Goal: Information Seeking & Learning: Learn about a topic

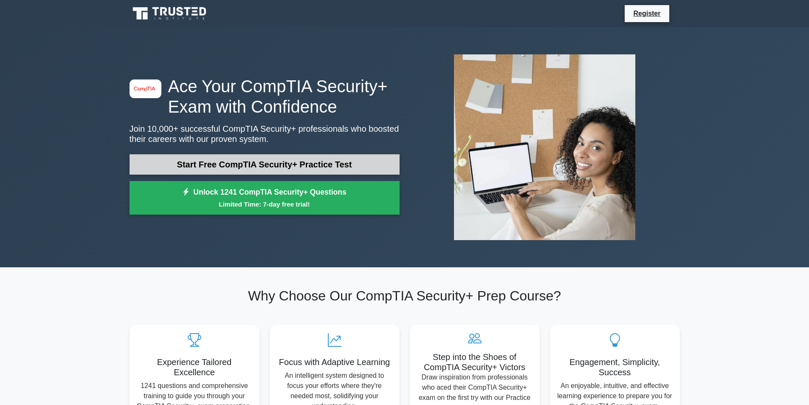
click at [297, 161] on link "Start Free CompTIA Security+ Practice Test" at bounding box center [265, 164] width 270 height 20
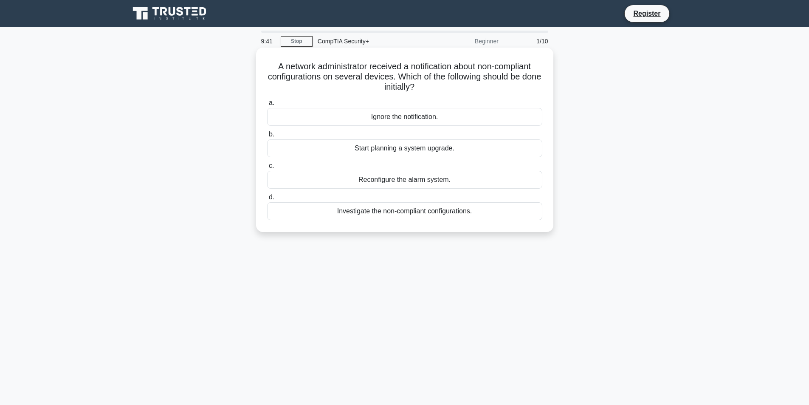
click at [428, 212] on div "Investigate the non-compliant configurations." at bounding box center [404, 211] width 275 height 18
click at [267, 200] on input "d. Investigate the non-compliant configurations." at bounding box center [267, 197] width 0 height 6
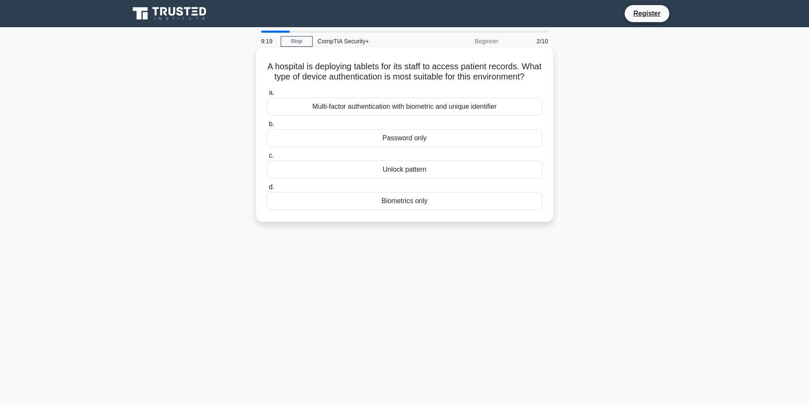
click at [349, 116] on div "Multi-factor authentication with biometric and unique identifier" at bounding box center [404, 107] width 275 height 18
click at [267, 96] on input "a. Multi-factor authentication with biometric and unique identifier" at bounding box center [267, 93] width 0 height 6
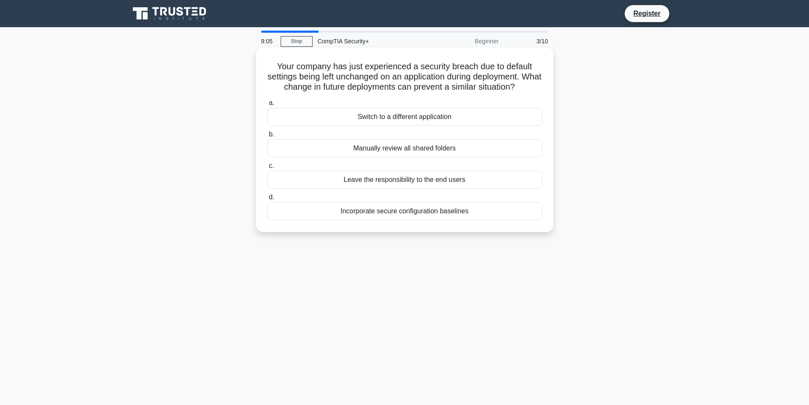
click at [432, 215] on div "Incorporate secure configuration baselines" at bounding box center [404, 211] width 275 height 18
click at [267, 200] on input "d. Incorporate secure configuration baselines" at bounding box center [267, 197] width 0 height 6
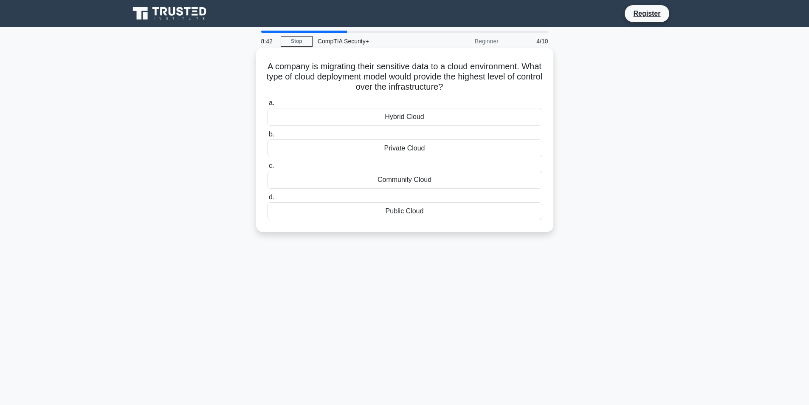
click at [425, 150] on div "Private Cloud" at bounding box center [404, 148] width 275 height 18
click at [267, 137] on input "b. Private Cloud" at bounding box center [267, 135] width 0 height 6
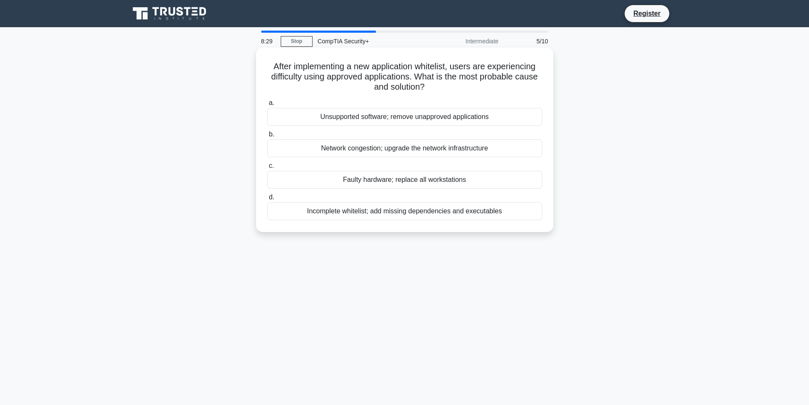
click at [361, 212] on div "Incomplete whitelist; add missing dependencies and executables" at bounding box center [404, 211] width 275 height 18
click at [267, 200] on input "d. Incomplete whitelist; add missing dependencies and executables" at bounding box center [267, 197] width 0 height 6
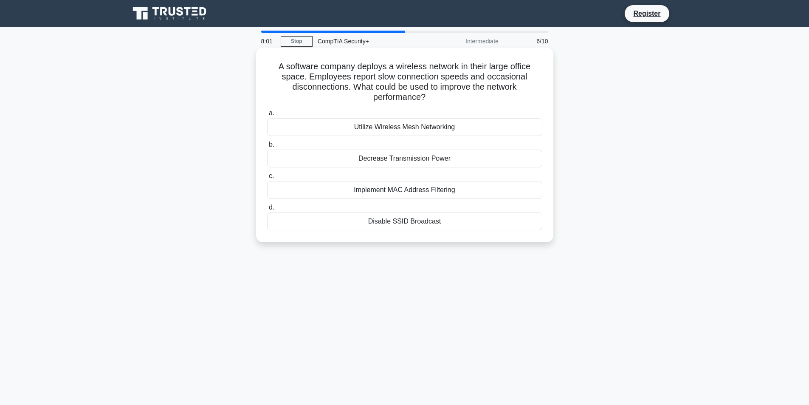
click at [406, 131] on div "Utilize Wireless Mesh Networking" at bounding box center [404, 127] width 275 height 18
click at [267, 116] on input "a. Utilize Wireless Mesh Networking" at bounding box center [267, 113] width 0 height 6
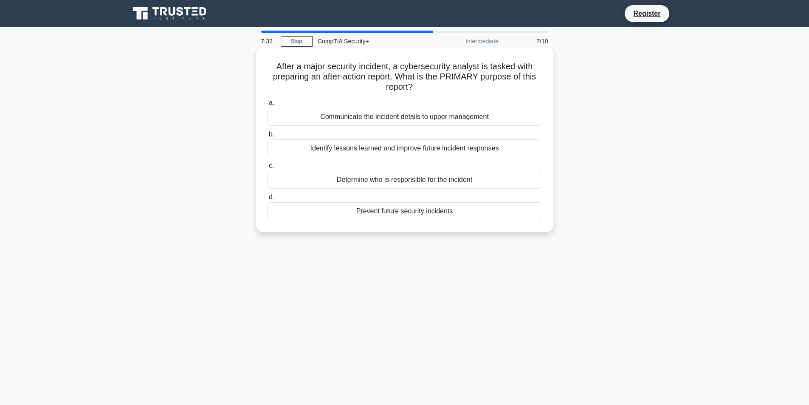
click at [389, 148] on div "Identify lessons learned and improve future incident responses" at bounding box center [404, 148] width 275 height 18
click at [267, 137] on input "b. Identify lessons learned and improve future incident responses" at bounding box center [267, 135] width 0 height 6
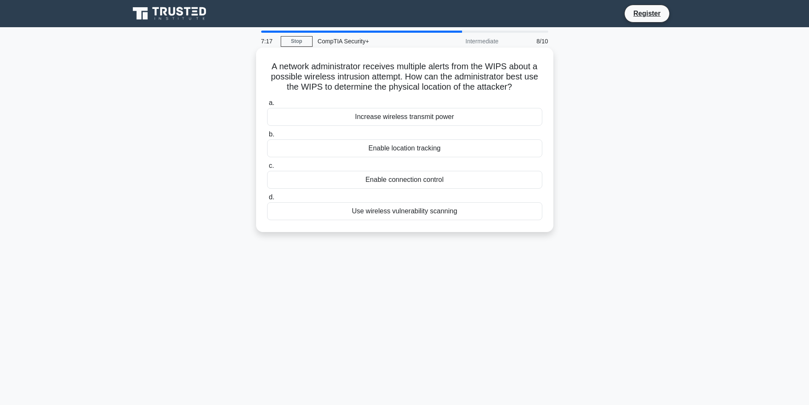
click at [395, 148] on div "Enable location tracking" at bounding box center [404, 148] width 275 height 18
click at [267, 137] on input "b. Enable location tracking" at bounding box center [267, 135] width 0 height 6
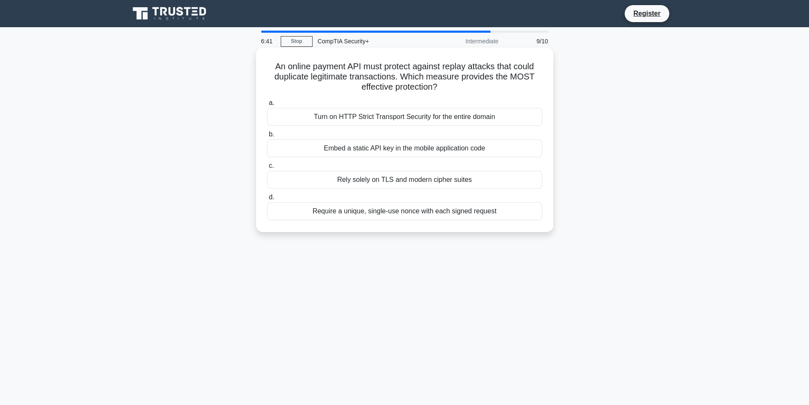
click at [410, 116] on div "Turn on HTTP Strict Transport Security for the entire domain" at bounding box center [404, 117] width 275 height 18
click at [267, 106] on input "a. Turn on HTTP Strict Transport Security for the entire domain" at bounding box center [267, 103] width 0 height 6
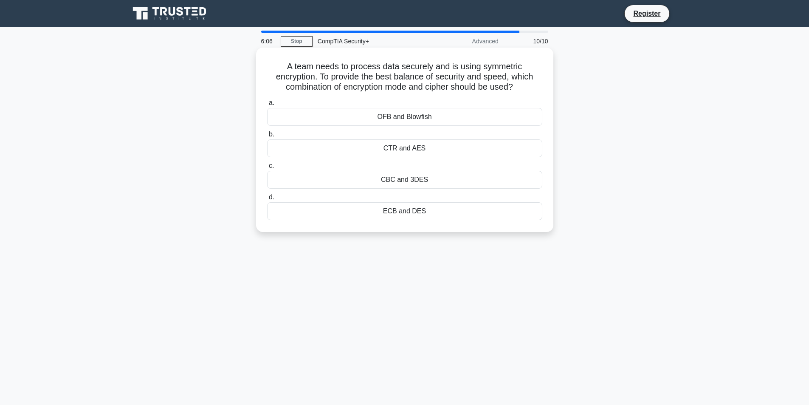
click at [391, 121] on div "OFB and Blowfish" at bounding box center [404, 117] width 275 height 18
click at [267, 106] on input "a. OFB and Blowfish" at bounding box center [267, 103] width 0 height 6
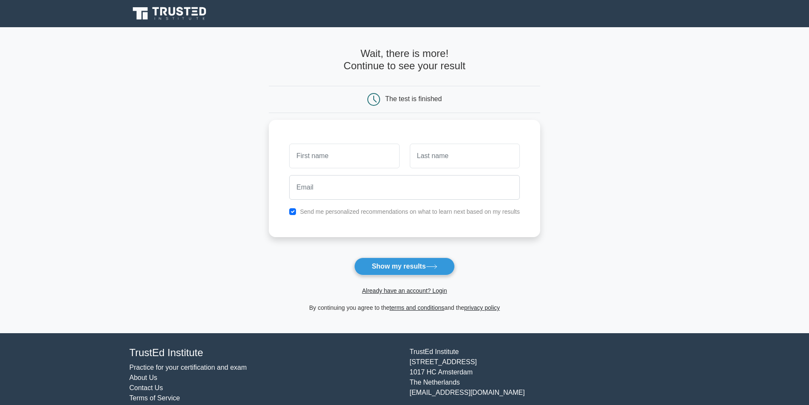
click at [394, 98] on div "The test is finished" at bounding box center [413, 98] width 56 height 7
click at [403, 266] on button "Show my results" at bounding box center [404, 266] width 100 height 18
click at [358, 160] on input "text" at bounding box center [344, 153] width 110 height 25
type input "Matthew"
click at [438, 158] on input "text" at bounding box center [465, 153] width 110 height 25
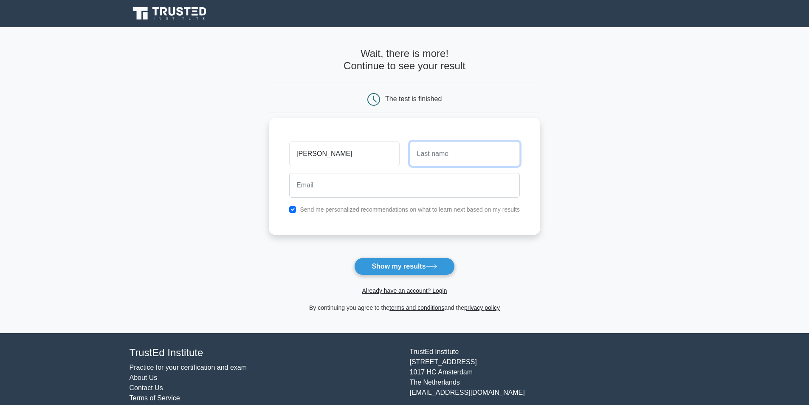
type input "Cifaretto"
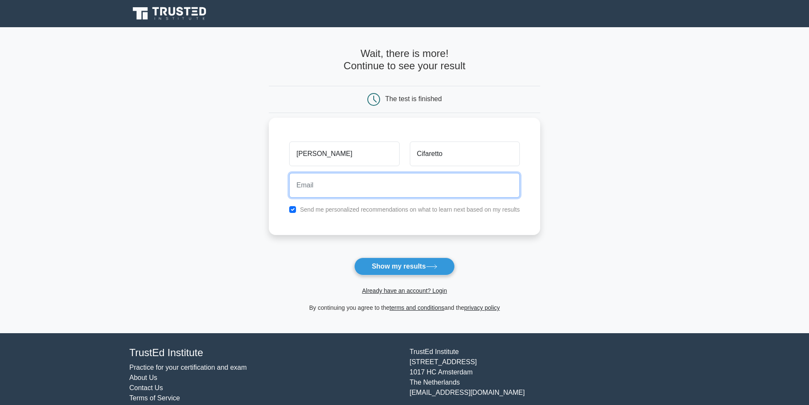
click at [378, 192] on input "email" at bounding box center [404, 185] width 231 height 25
type input "mcifaretto@gmail.com"
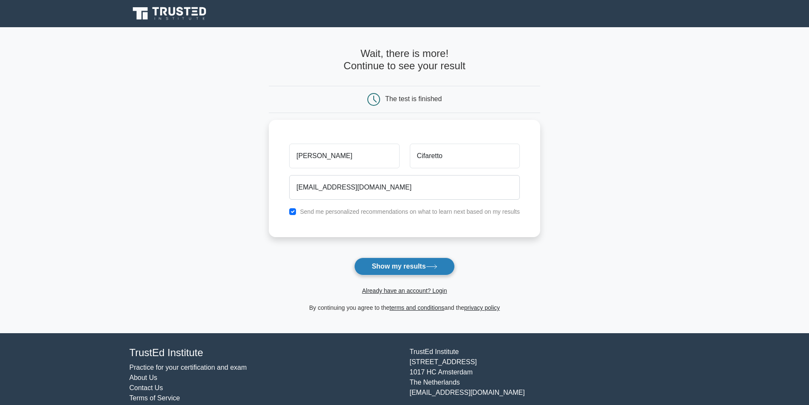
click at [404, 267] on button "Show my results" at bounding box center [404, 266] width 100 height 18
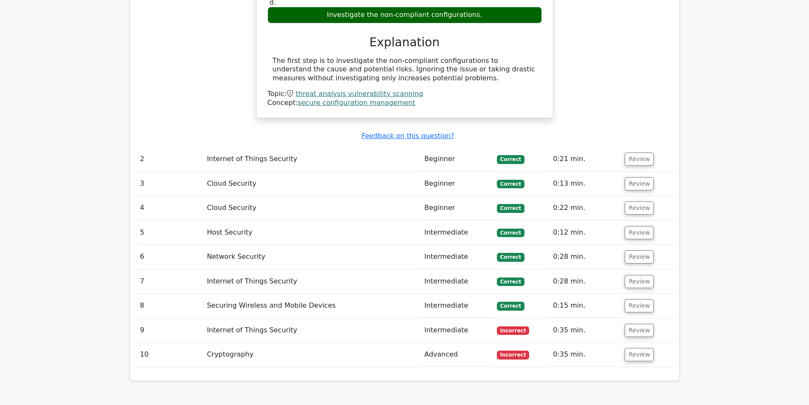
scroll to position [849, 0]
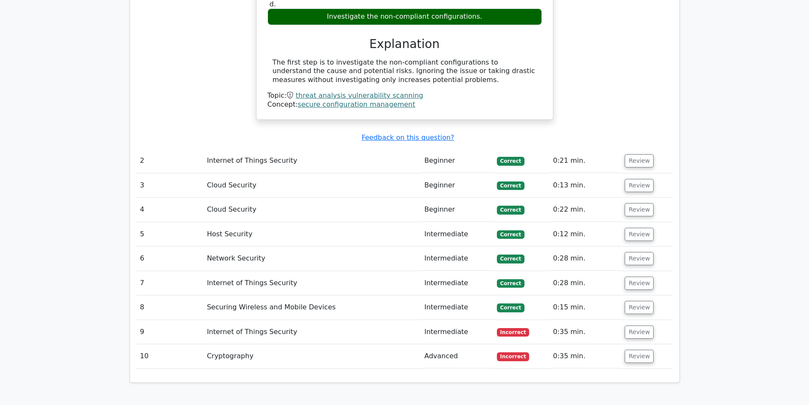
click at [255, 149] on td "Internet of Things Security" at bounding box center [311, 161] width 217 height 24
click at [640, 154] on button "Review" at bounding box center [639, 160] width 29 height 13
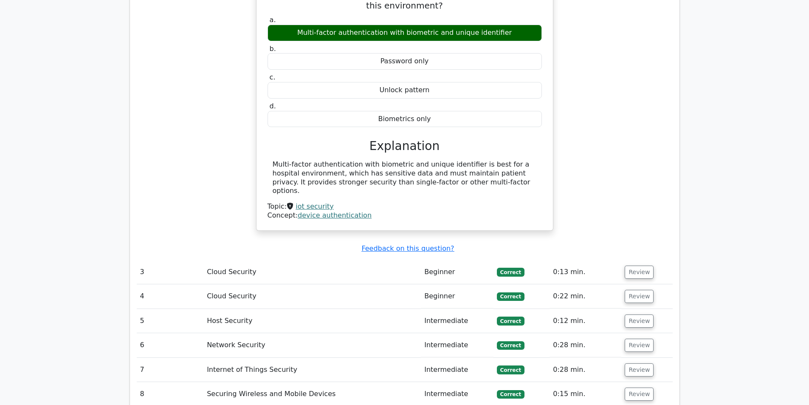
scroll to position [1062, 0]
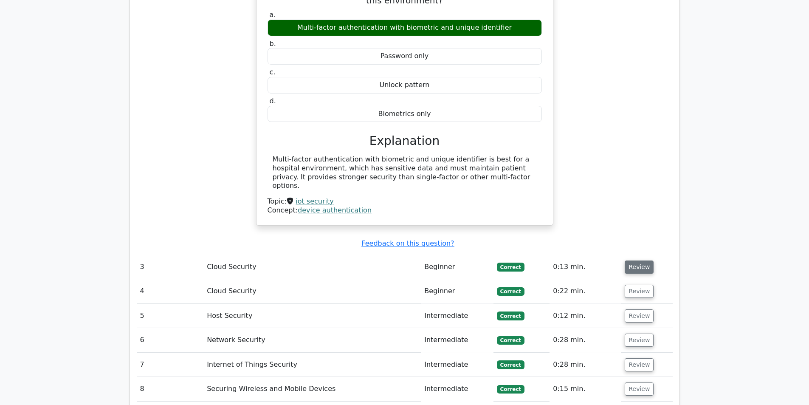
click at [640, 260] on button "Review" at bounding box center [639, 266] width 29 height 13
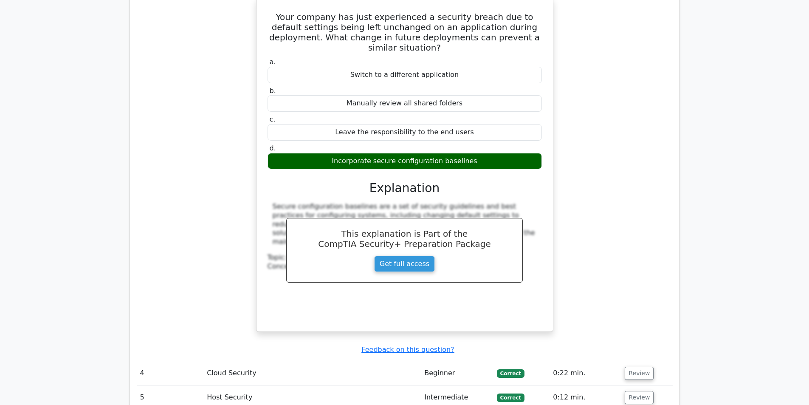
scroll to position [1529, 0]
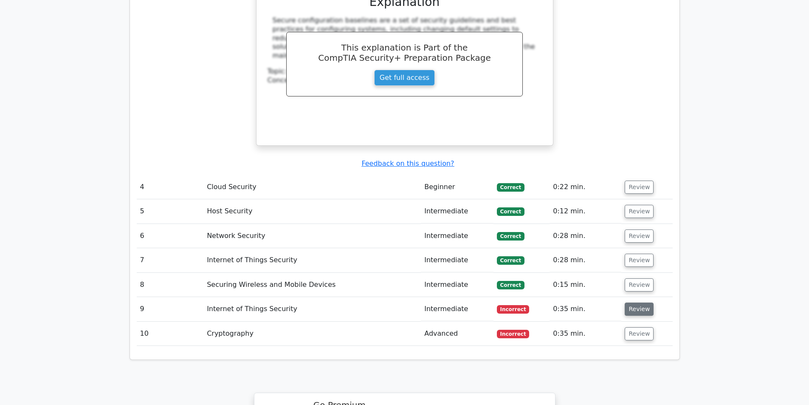
click at [636, 302] on button "Review" at bounding box center [639, 308] width 29 height 13
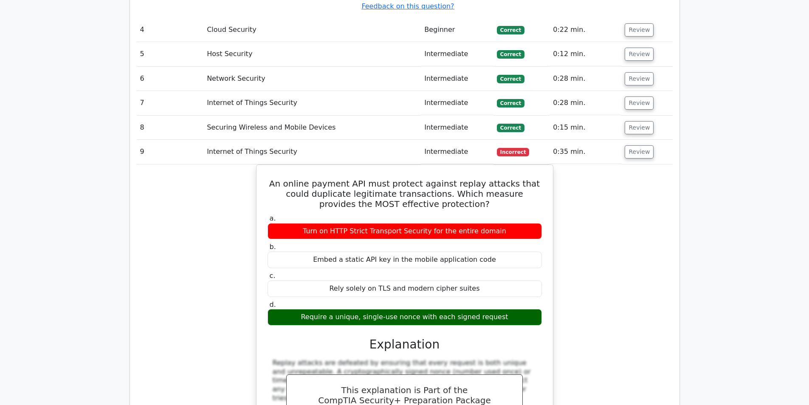
scroll to position [1656, 0]
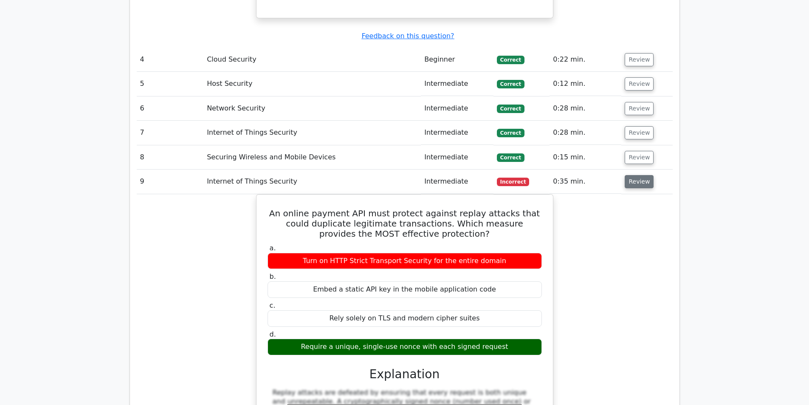
click at [638, 175] on button "Review" at bounding box center [639, 181] width 29 height 13
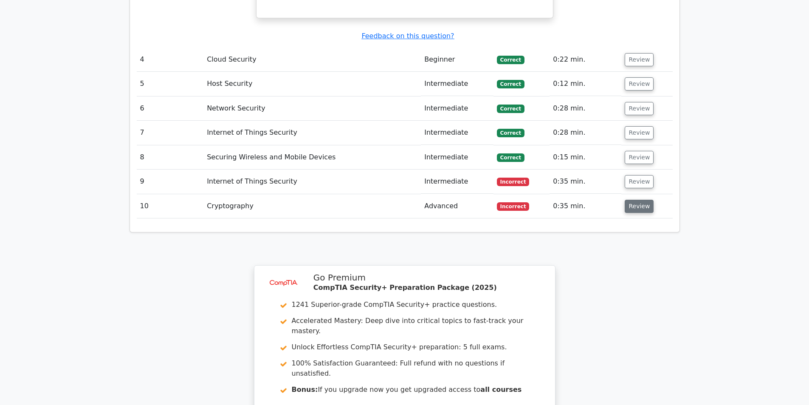
click at [640, 200] on button "Review" at bounding box center [639, 206] width 29 height 13
